Goal: Task Accomplishment & Management: Manage account settings

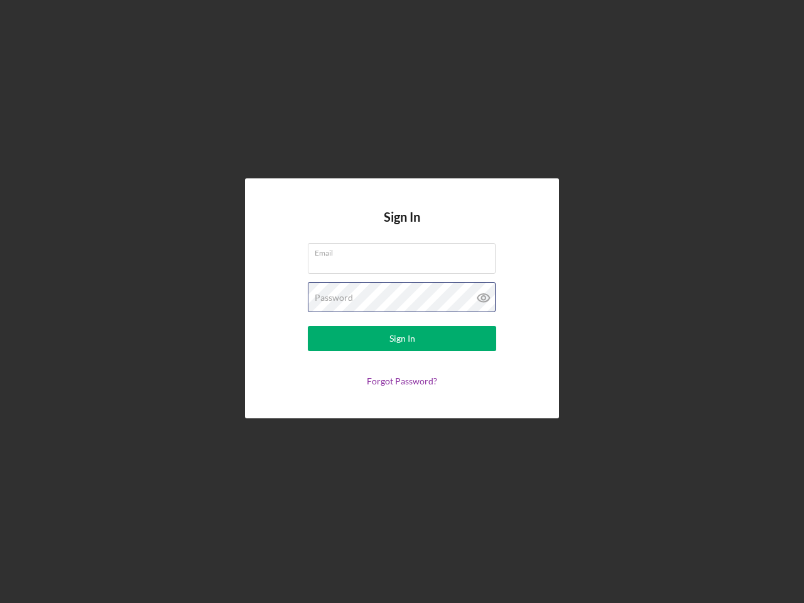
click at [402, 301] on div "Password" at bounding box center [402, 297] width 188 height 31
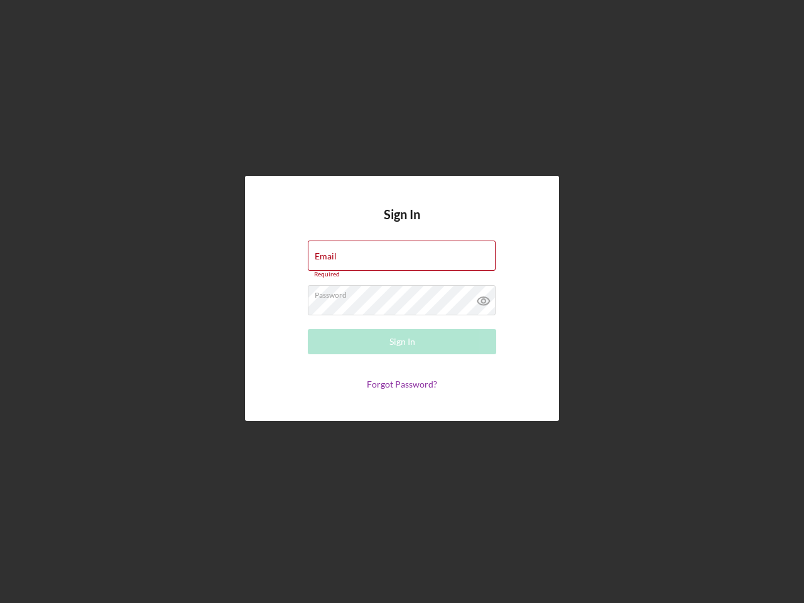
click at [483, 298] on icon at bounding box center [483, 300] width 31 height 31
